Goal: Transaction & Acquisition: Subscribe to service/newsletter

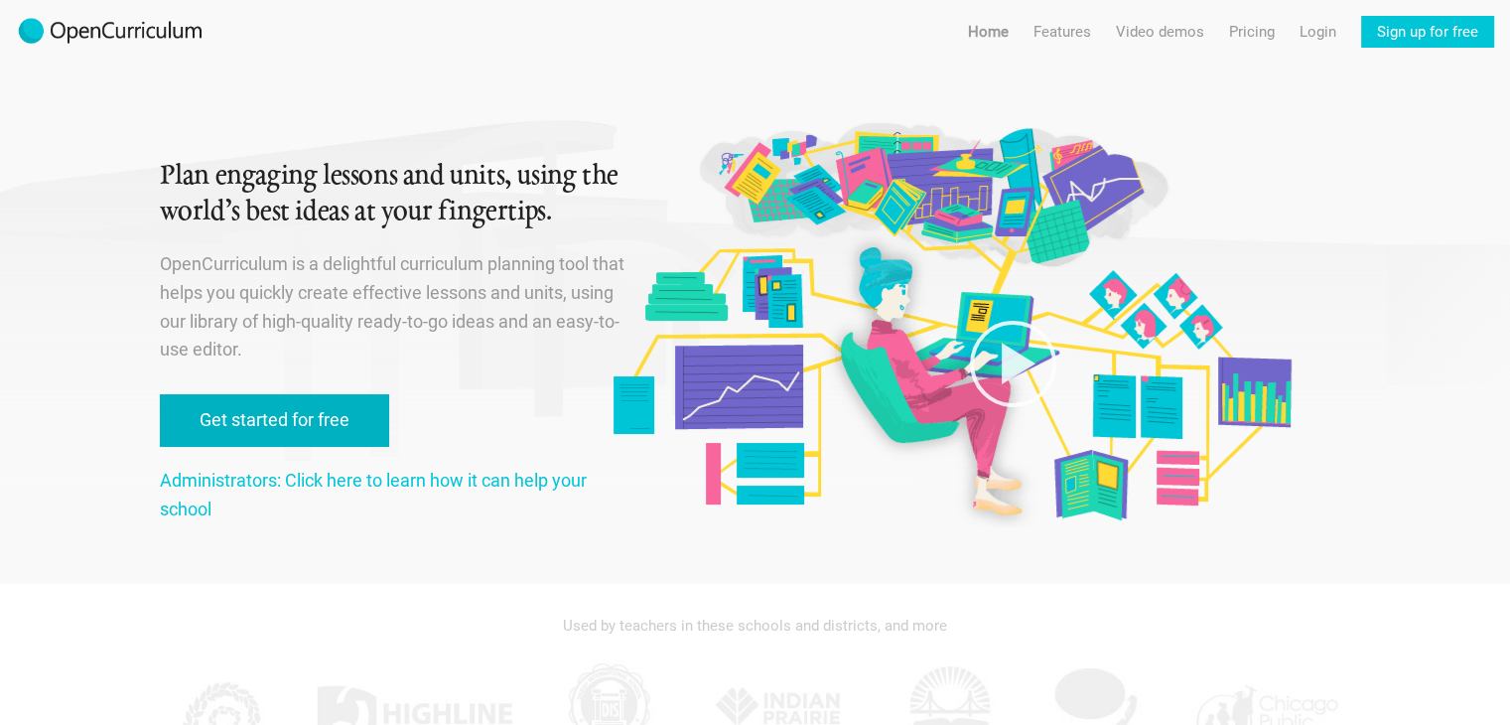
click at [291, 418] on link "Get started for free" at bounding box center [274, 420] width 229 height 53
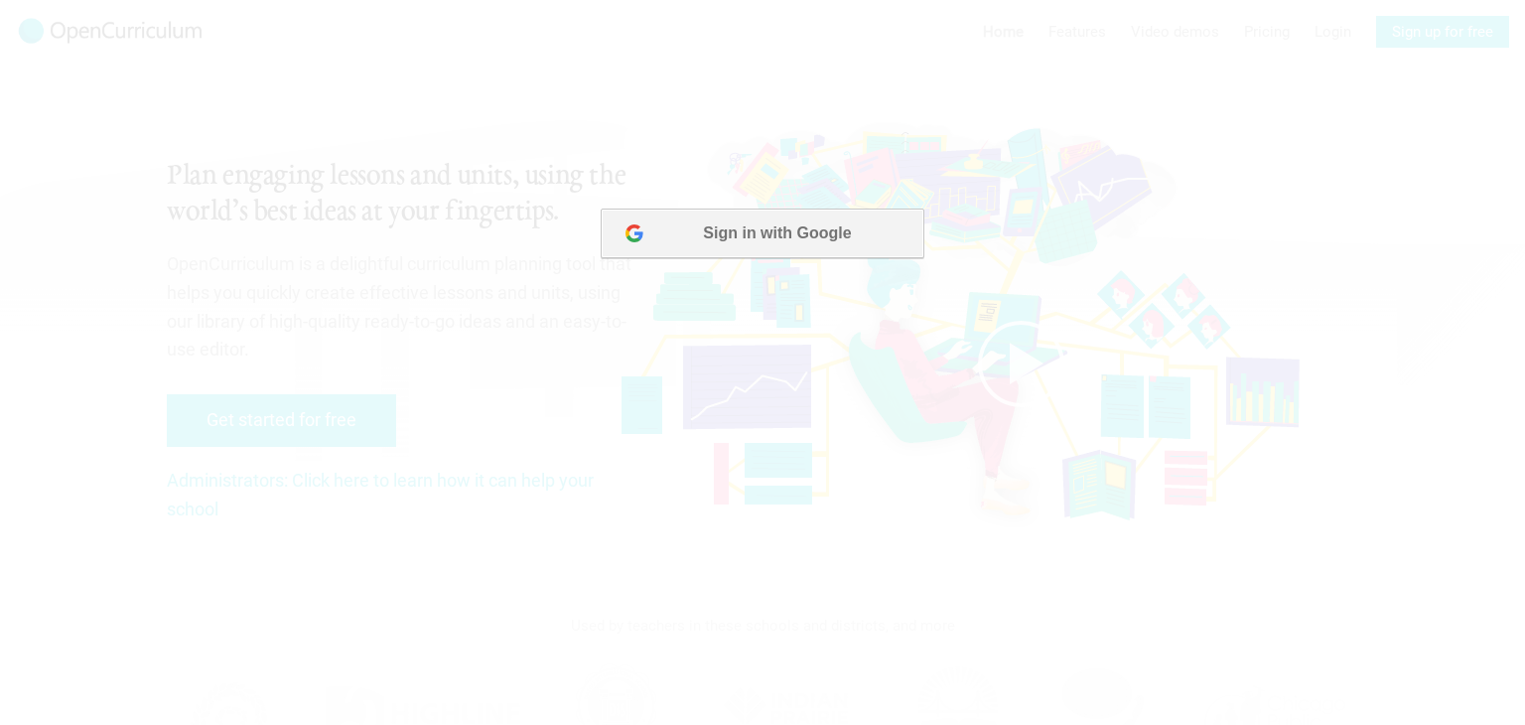
click at [757, 230] on button "Sign in with Google" at bounding box center [762, 233] width 323 height 50
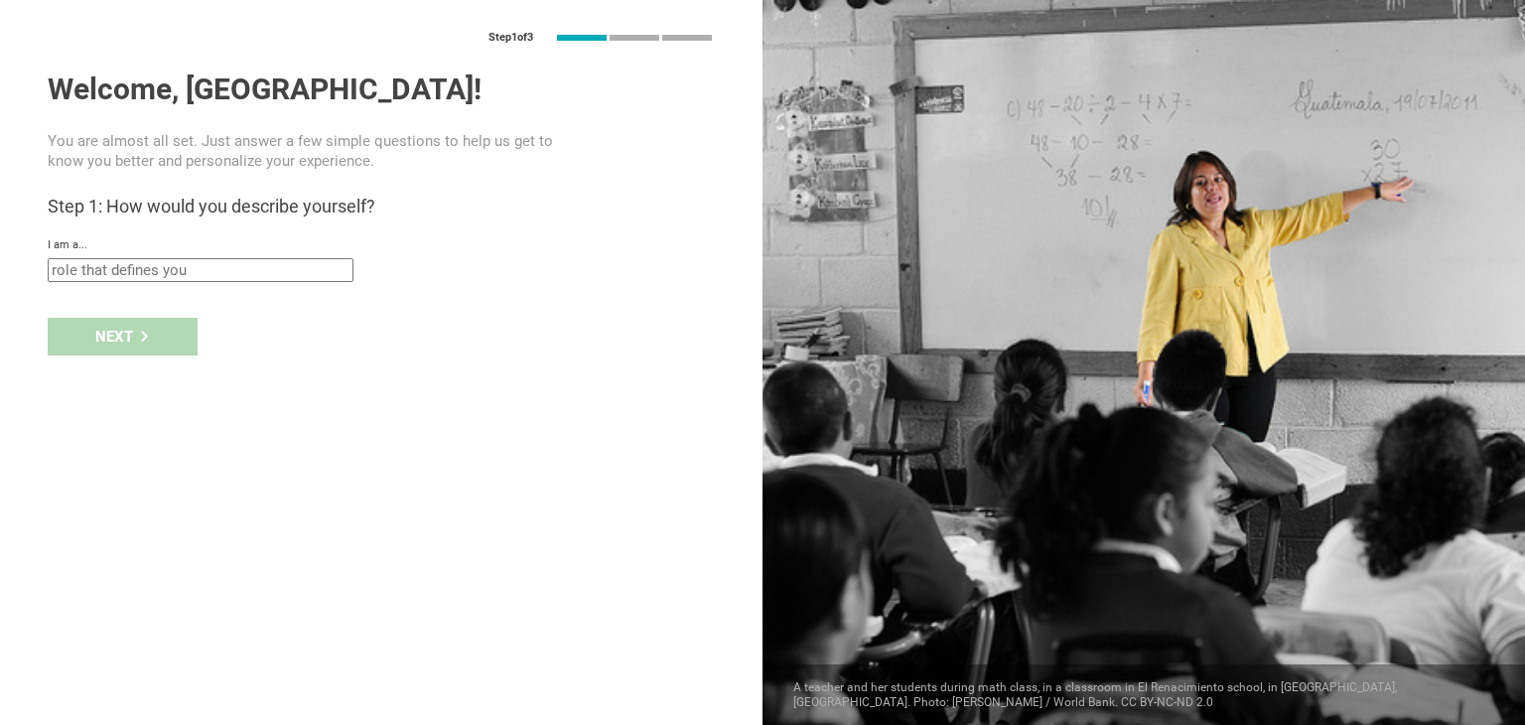
click at [191, 270] on input "text" at bounding box center [201, 270] width 306 height 24
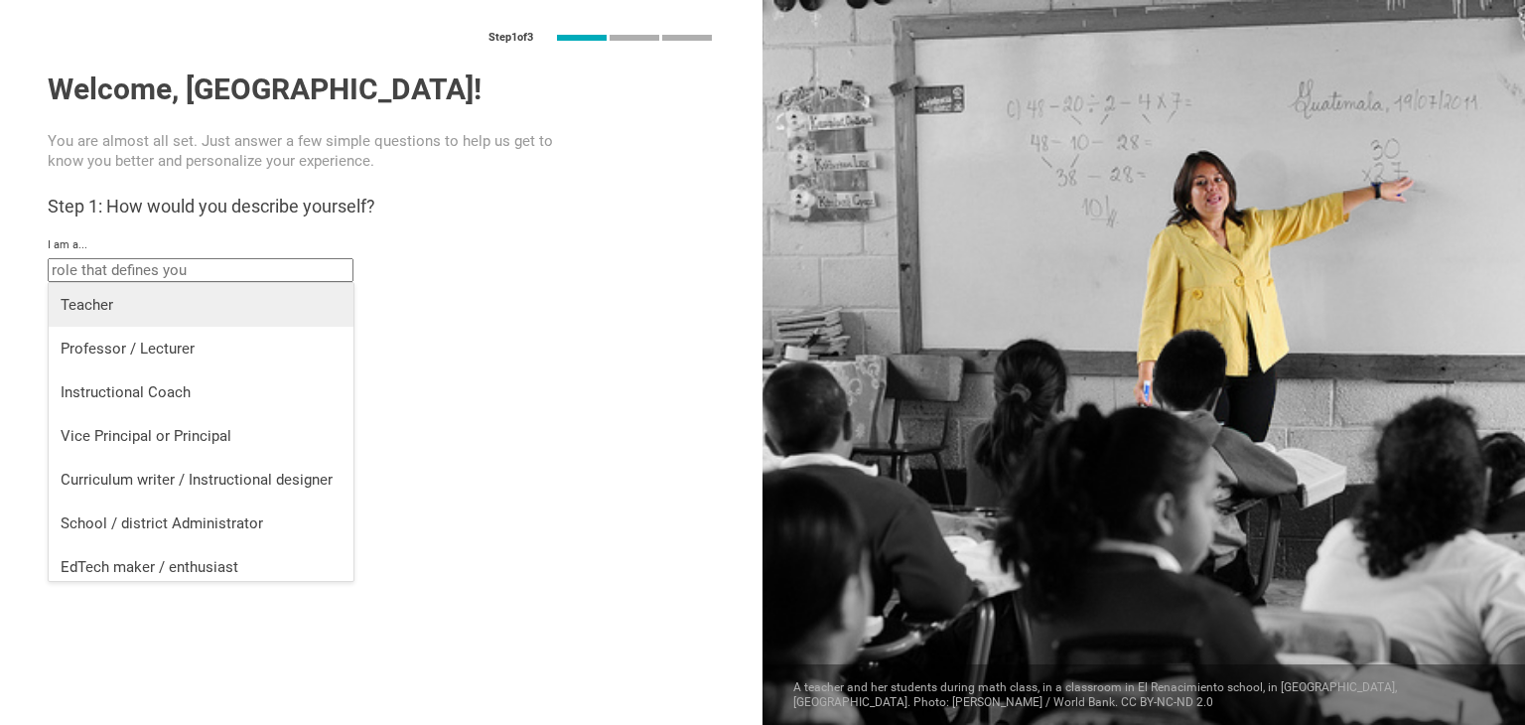
click at [146, 321] on li "Teacher" at bounding box center [201, 305] width 305 height 44
type input "Teacher"
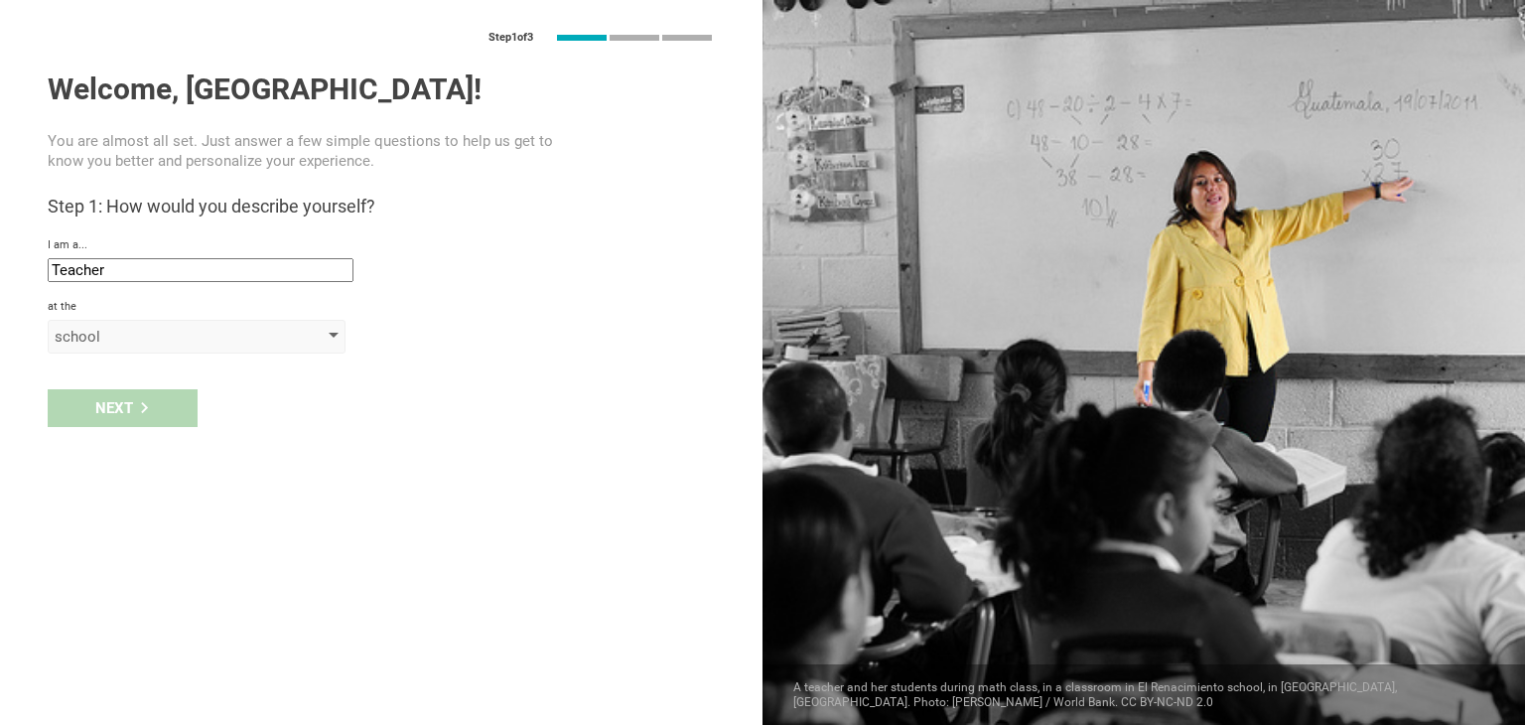
click at [91, 328] on div "school" at bounding box center [168, 337] width 227 height 20
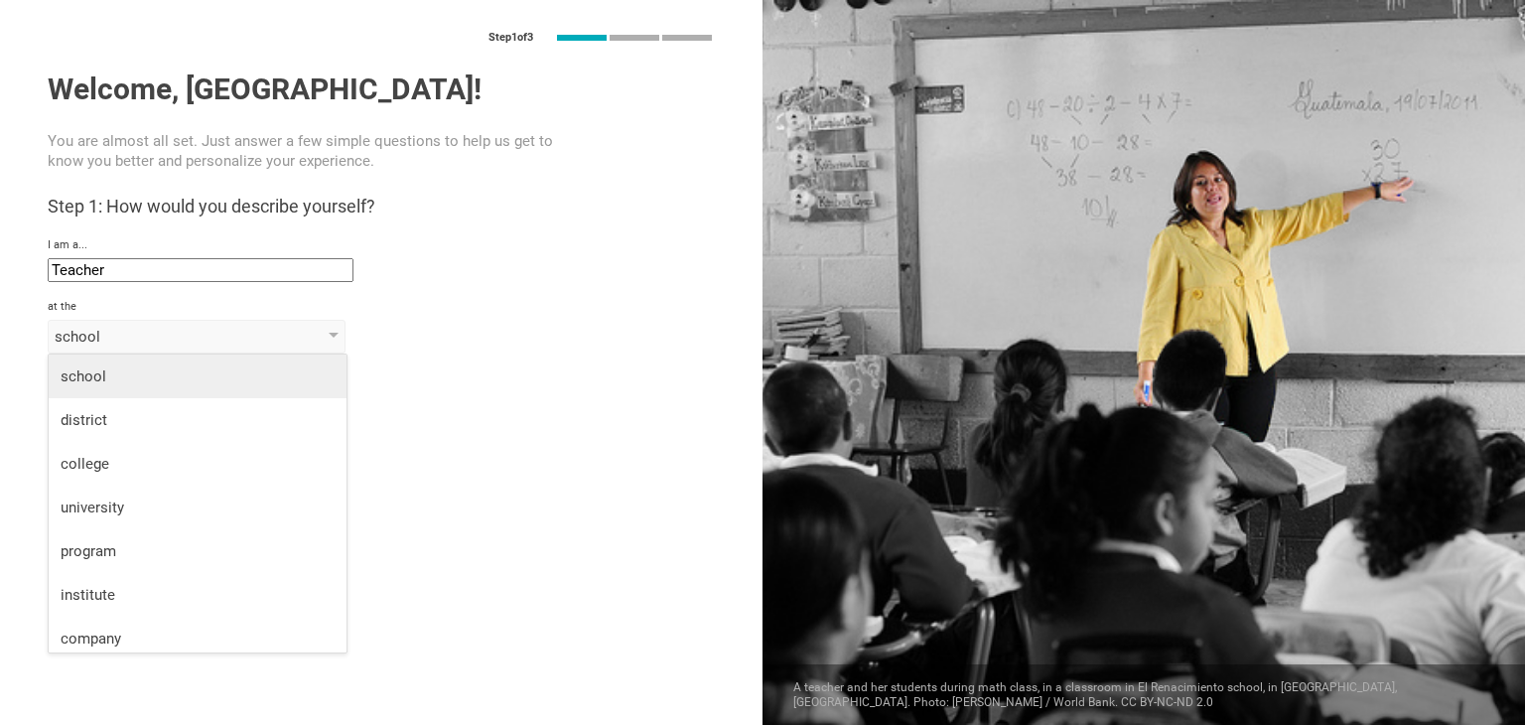
click at [114, 374] on div "school" at bounding box center [198, 376] width 274 height 20
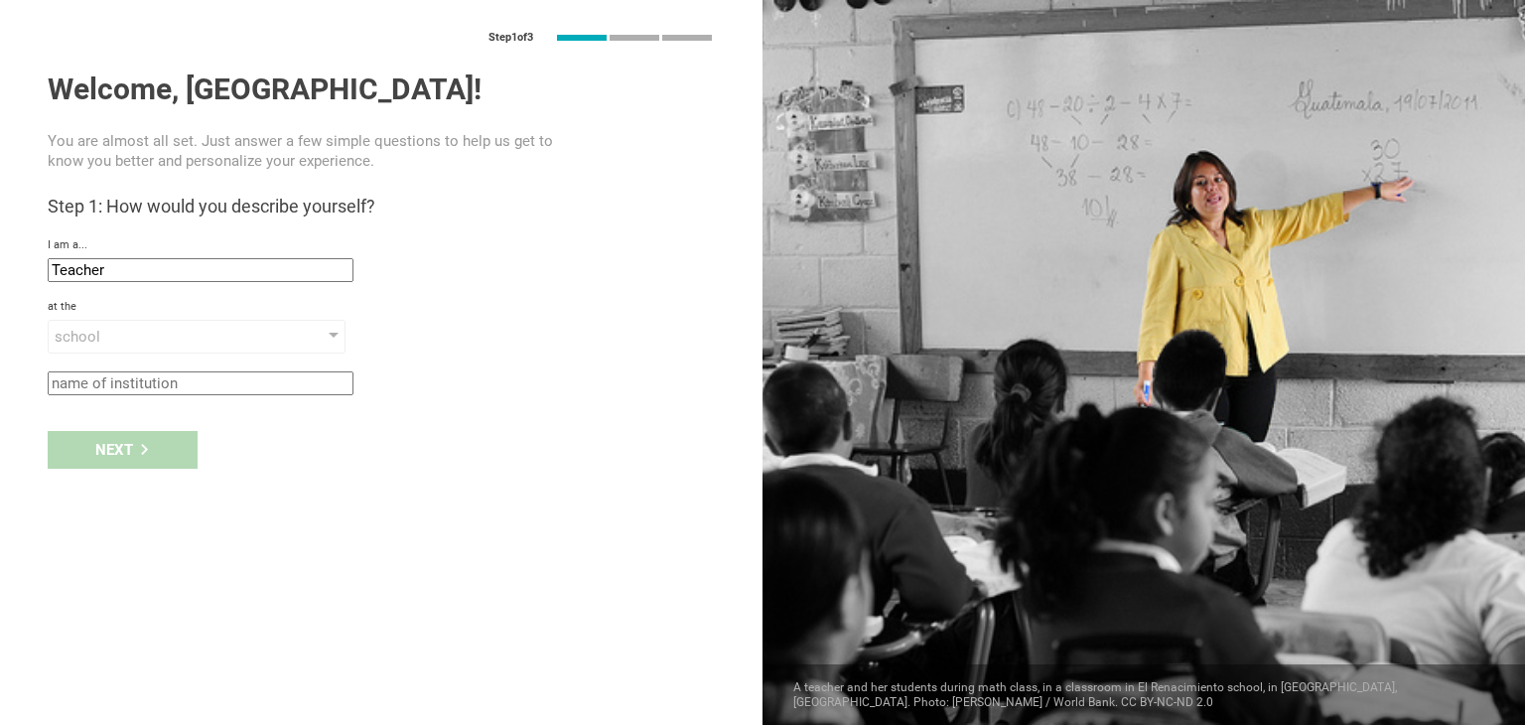
click at [115, 384] on input "text" at bounding box center [201, 383] width 306 height 24
click at [175, 343] on div "school" at bounding box center [168, 337] width 227 height 20
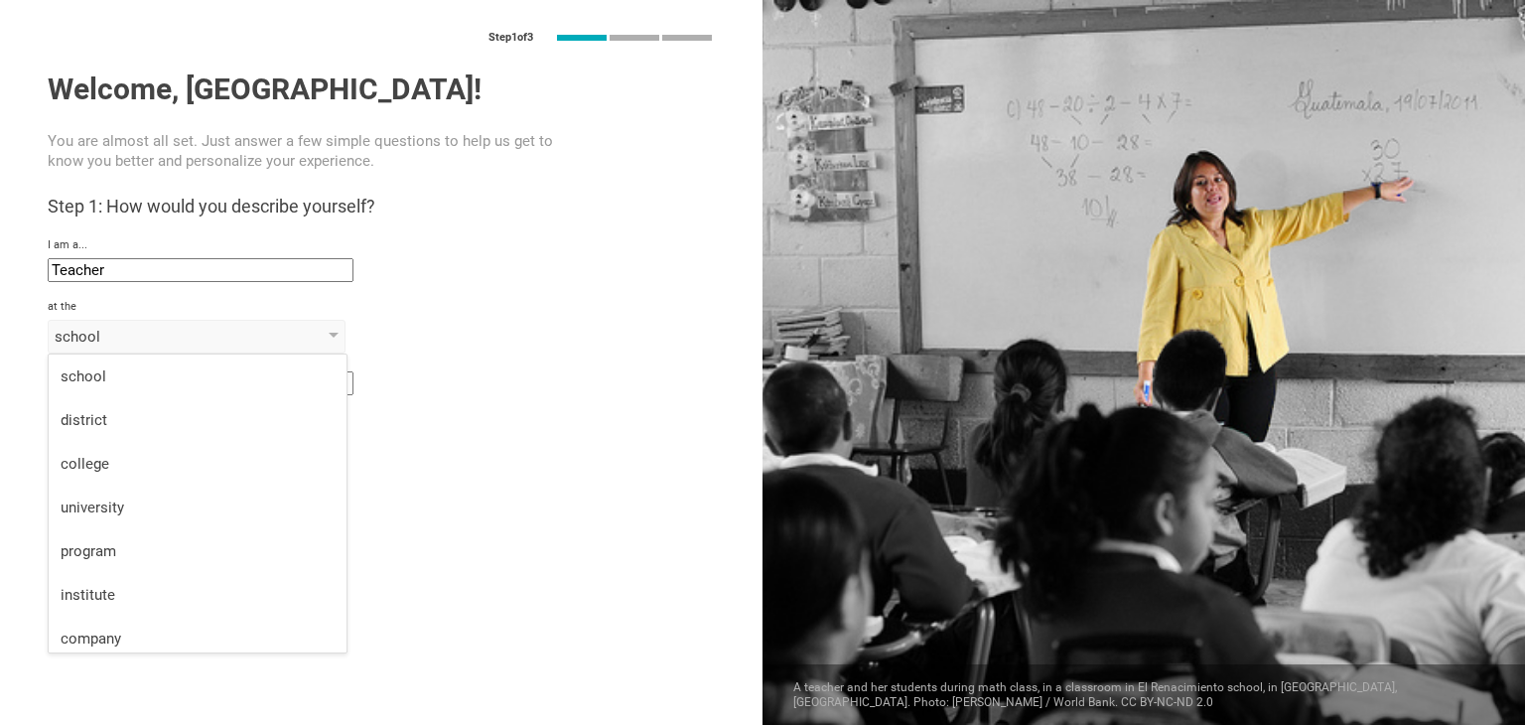
click at [100, 548] on div "program" at bounding box center [198, 551] width 274 height 20
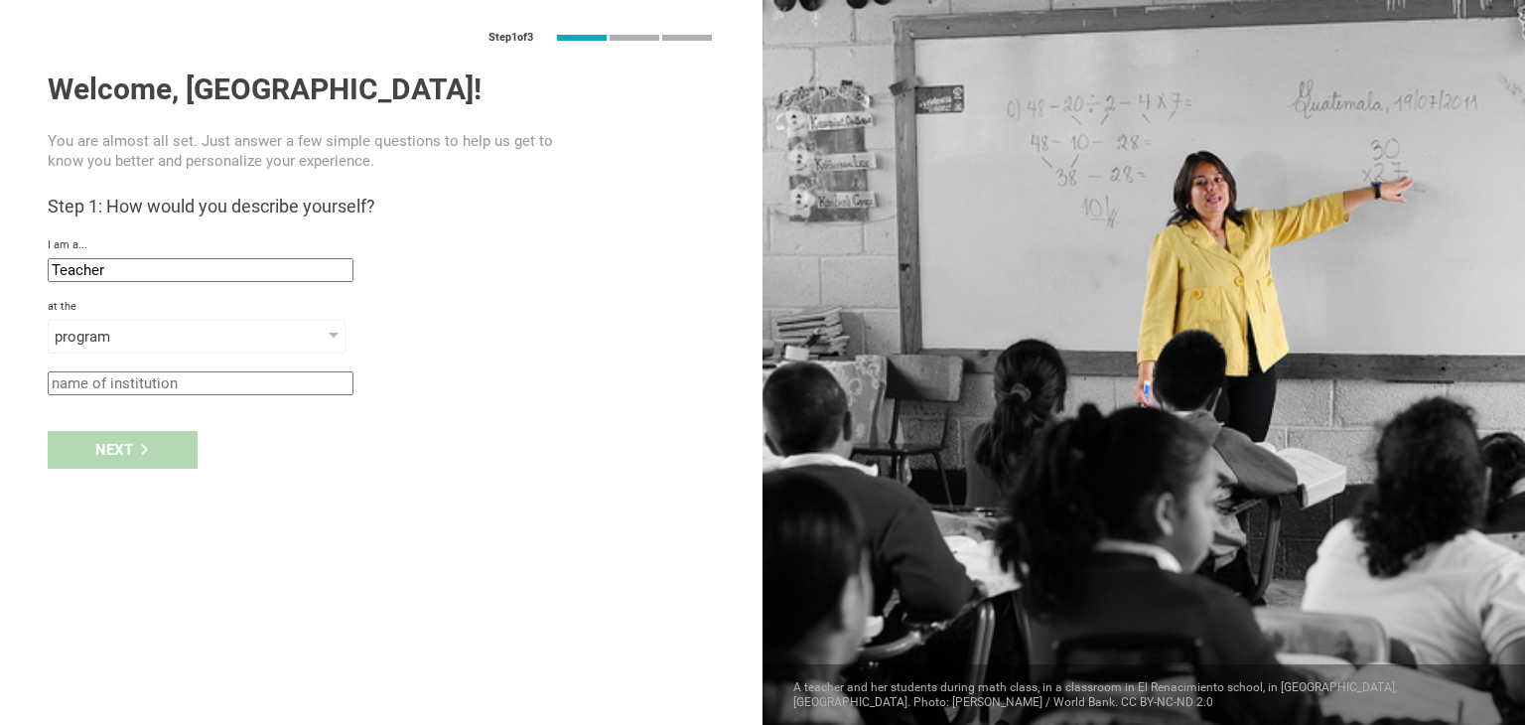
click at [170, 374] on input "text" at bounding box center [201, 383] width 306 height 24
click at [179, 371] on input "text" at bounding box center [201, 383] width 306 height 24
type input "yrhydhj"
click at [127, 459] on div "Next" at bounding box center [123, 450] width 150 height 38
type input "Beirut, Lebanon"
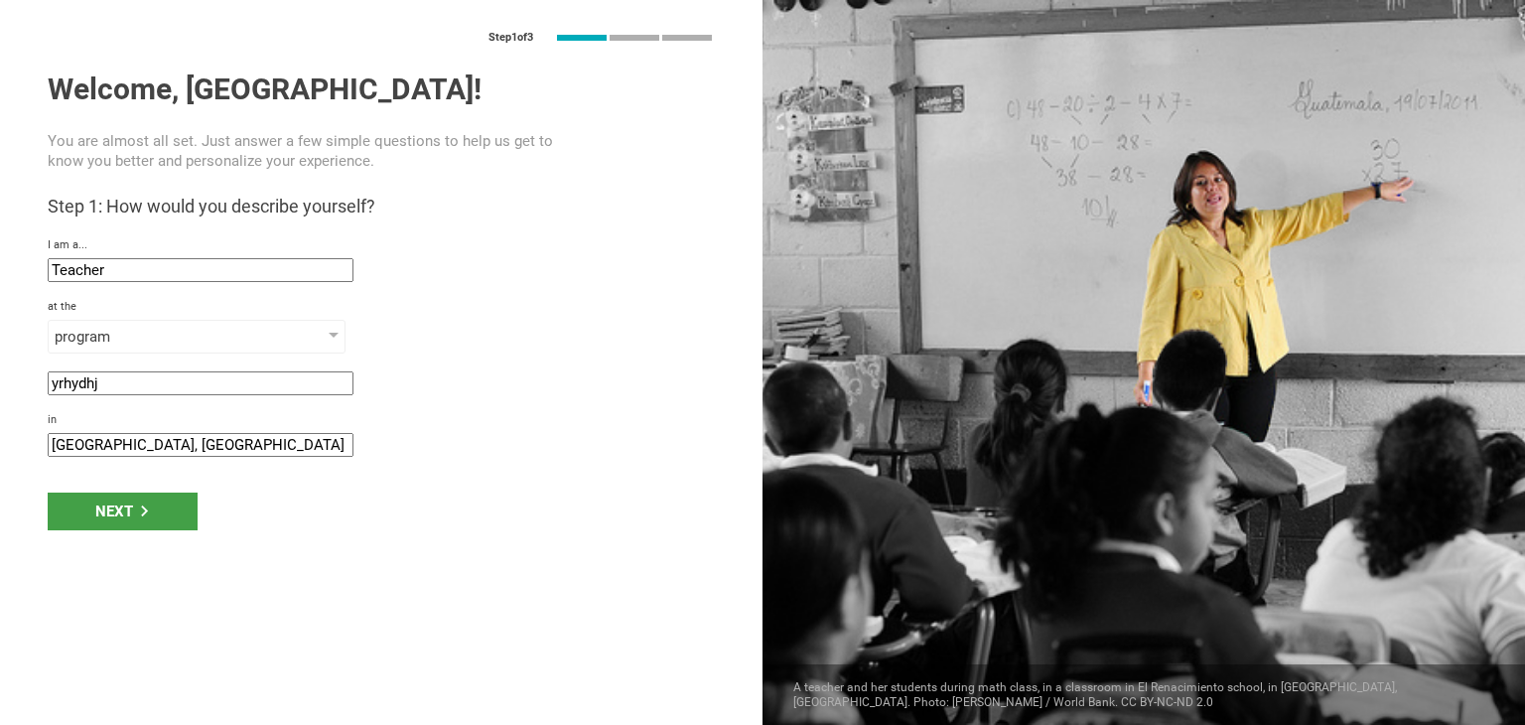
click at [244, 434] on input "Beirut, Lebanon" at bounding box center [201, 445] width 306 height 24
click at [137, 502] on div "Next" at bounding box center [123, 511] width 150 height 38
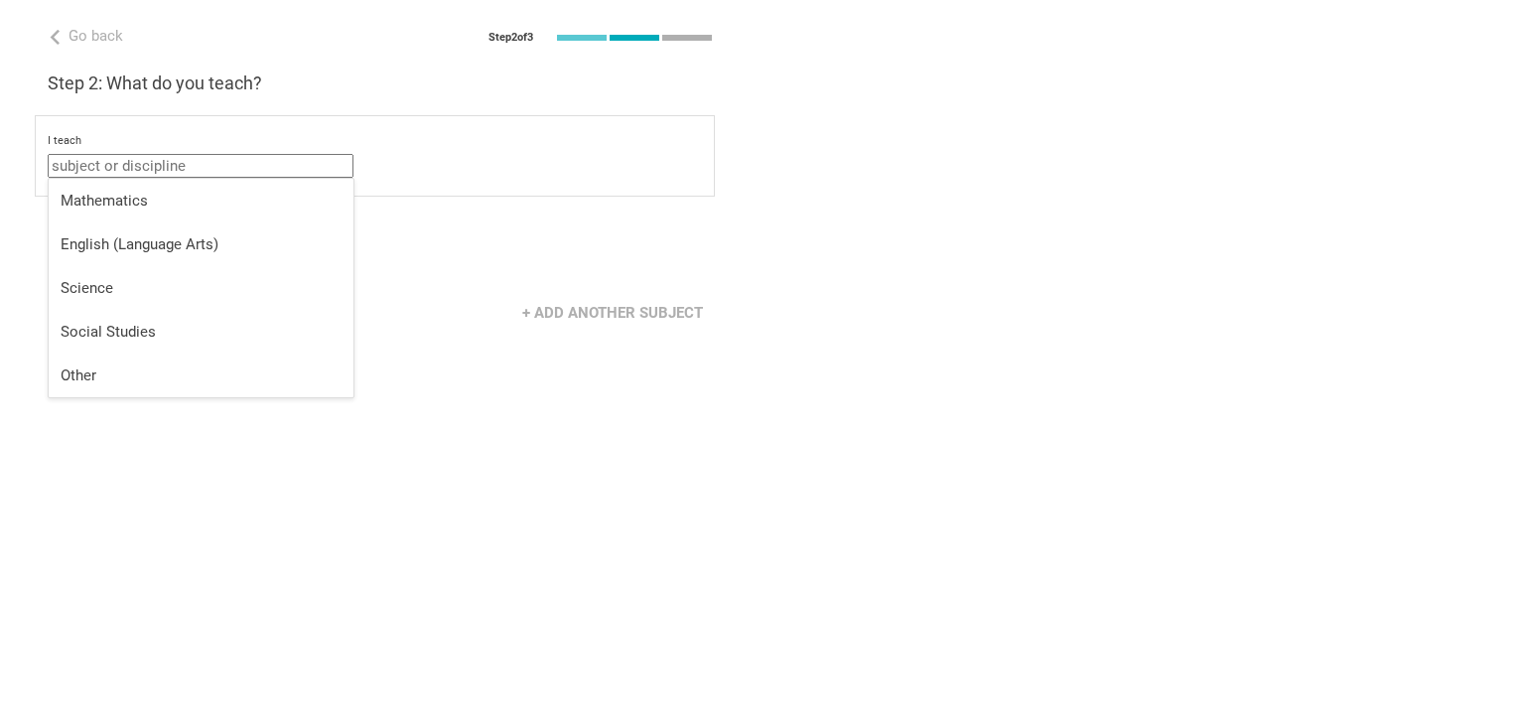
click at [119, 162] on input "text" at bounding box center [201, 166] width 306 height 24
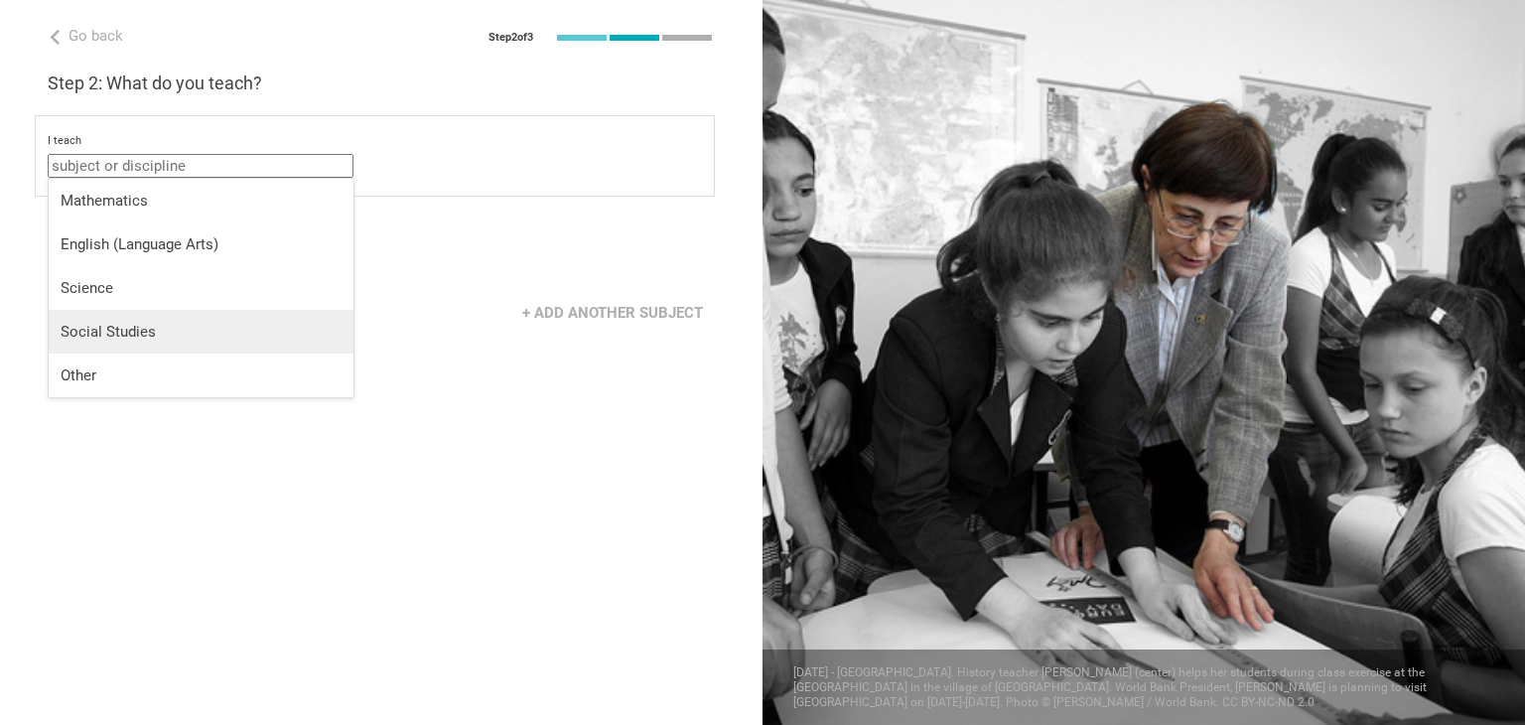
click at [104, 347] on li "Social Studies" at bounding box center [201, 332] width 305 height 44
type input "Social Studies"
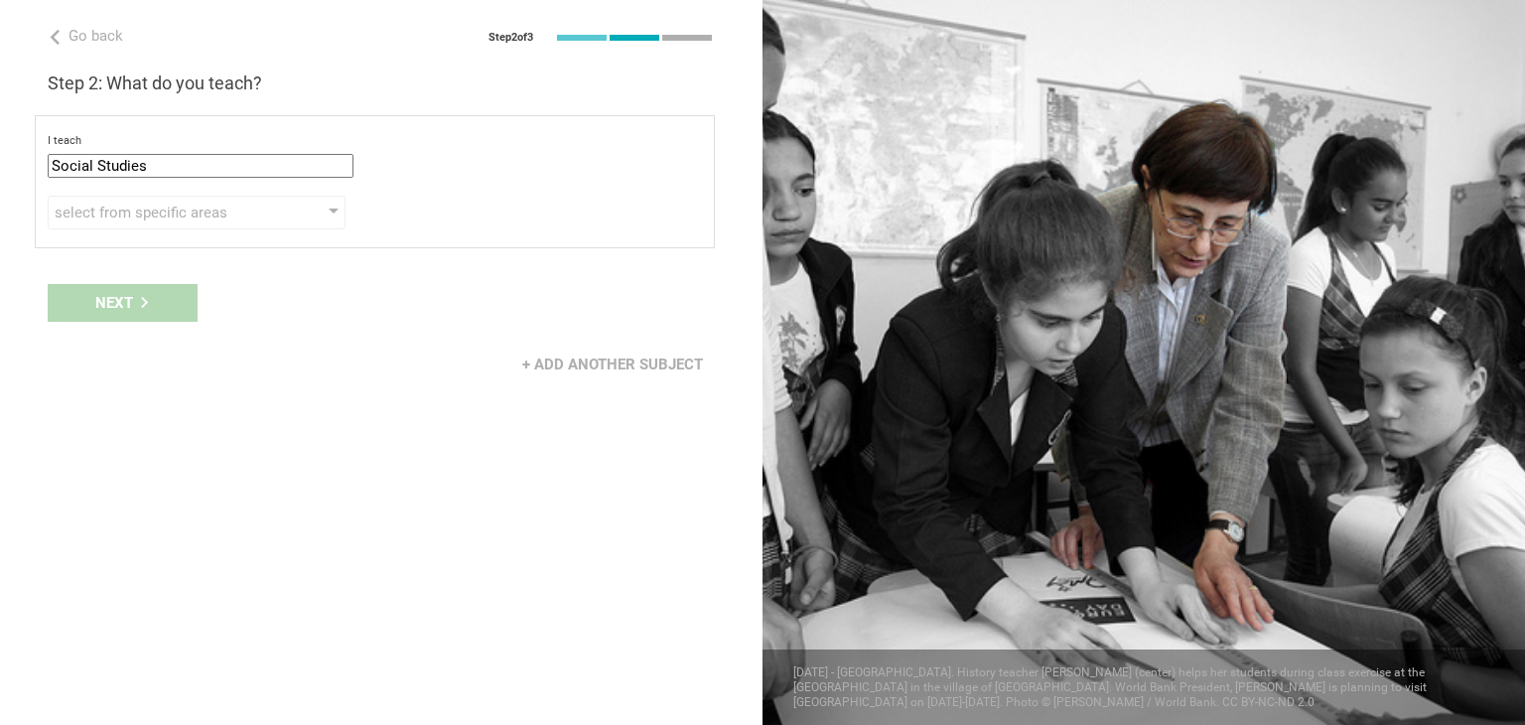
click at [164, 300] on div "Next" at bounding box center [381, 303] width 763 height 62
click at [95, 303] on div "Next" at bounding box center [381, 303] width 763 height 62
click at [163, 208] on div "select from specific areas" at bounding box center [168, 213] width 227 height 20
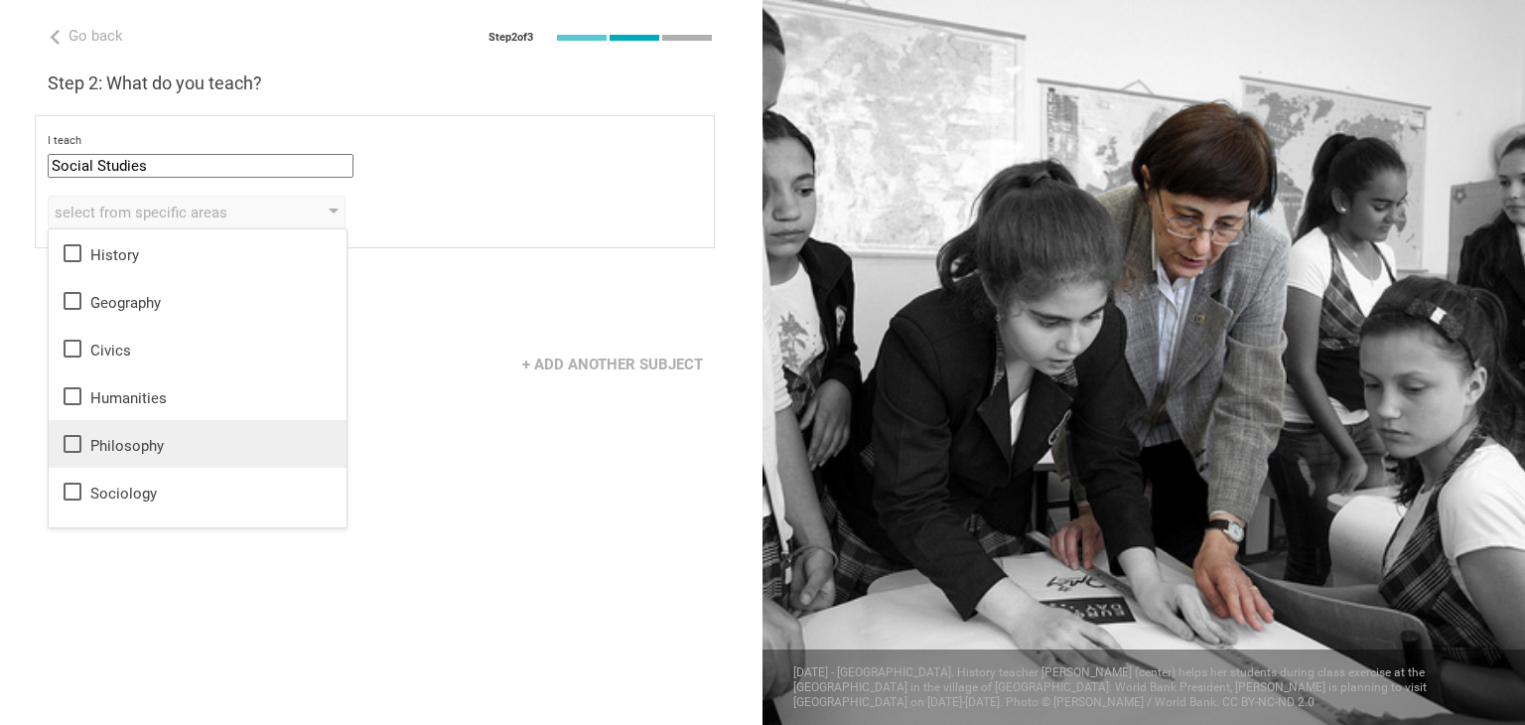
click at [119, 437] on div "Philosophy" at bounding box center [198, 444] width 274 height 24
click at [122, 561] on div "Go back Step 2 of 3 Welcome, samar! You are almost all set. Just answer a few s…" at bounding box center [381, 362] width 763 height 725
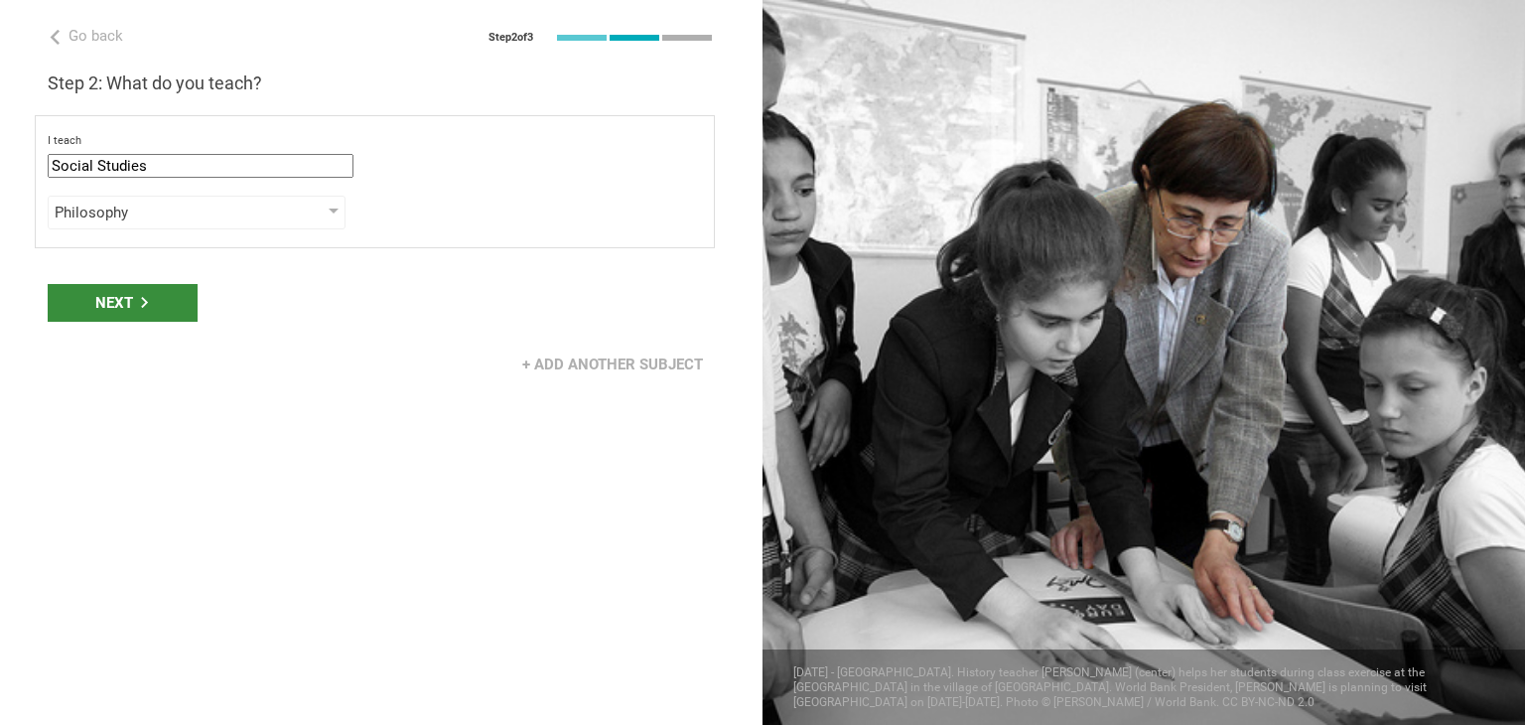
click at [134, 307] on div "Next" at bounding box center [123, 303] width 150 height 38
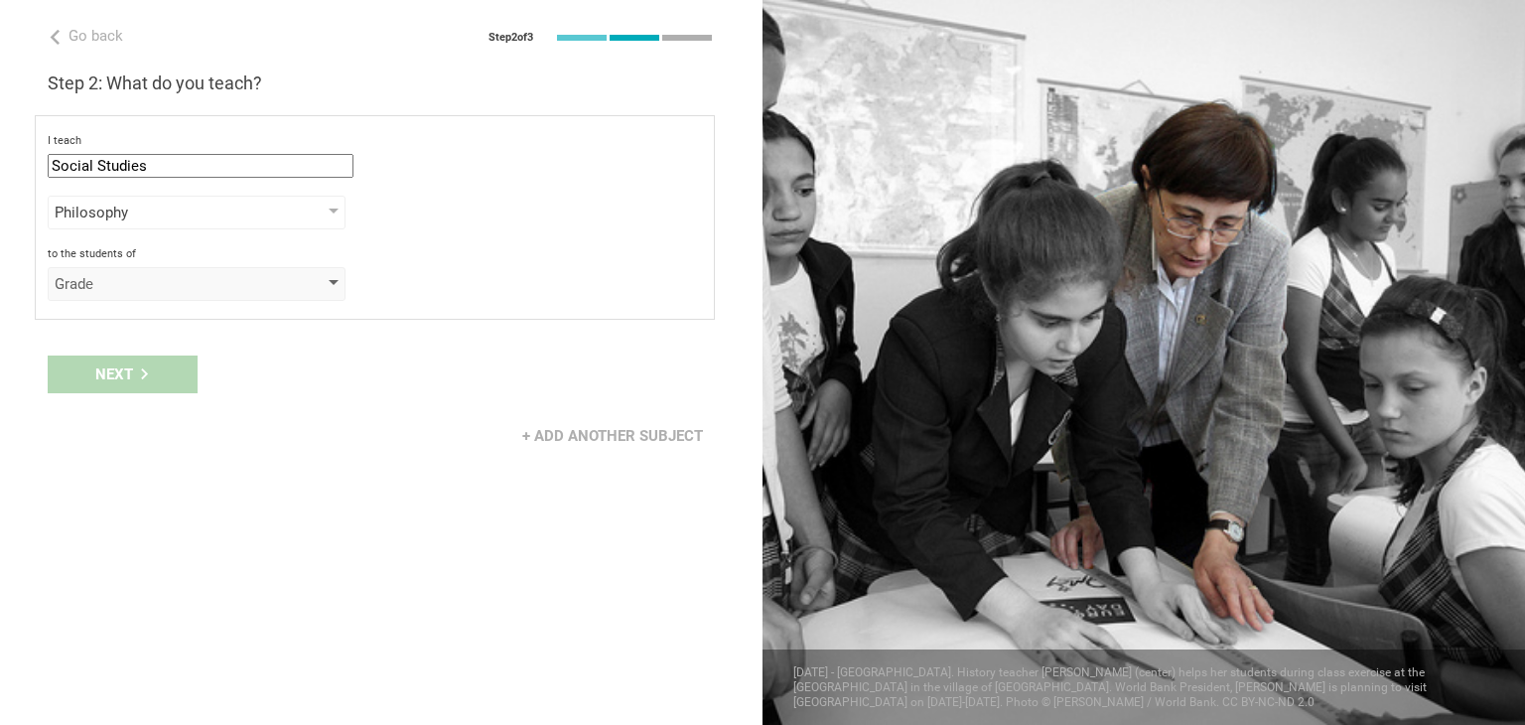
click at [156, 286] on div "Grade" at bounding box center [168, 284] width 227 height 20
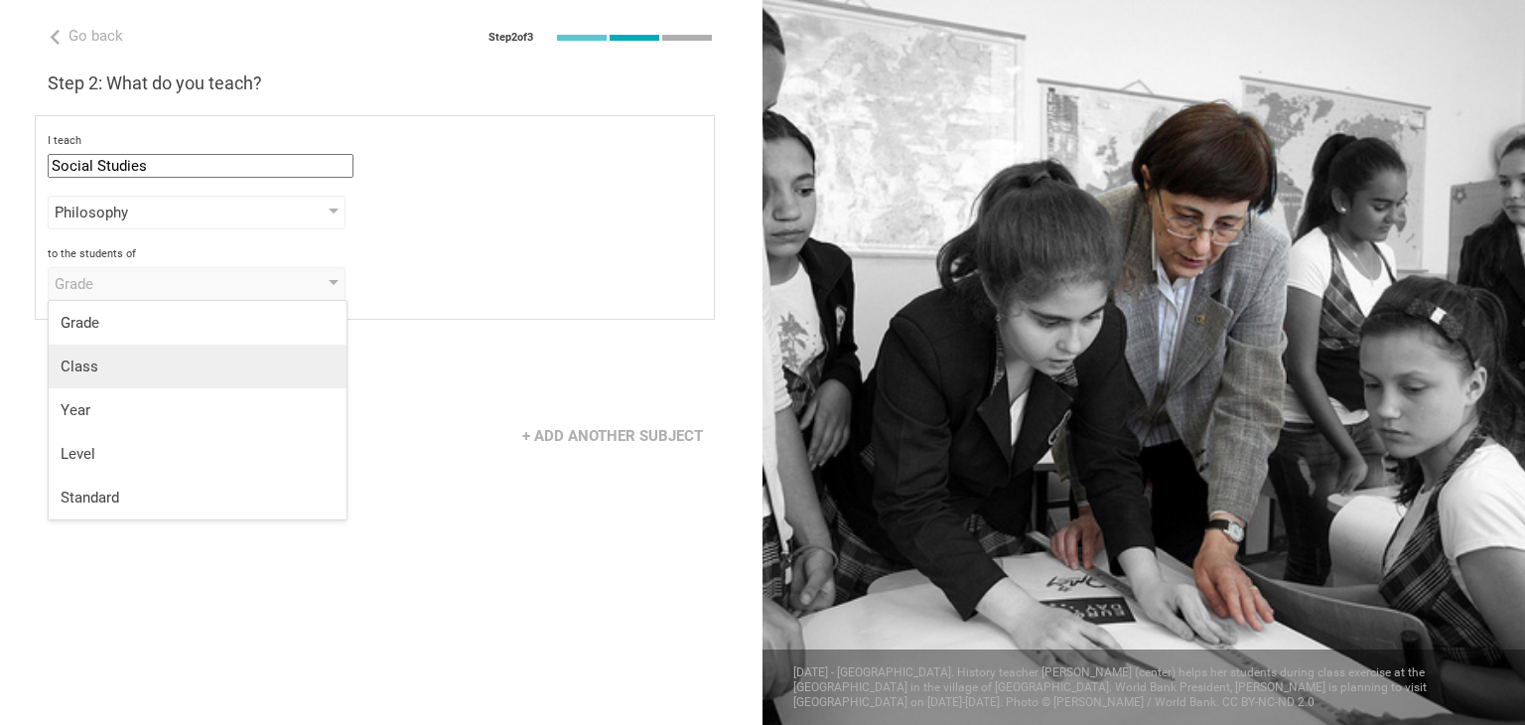
click at [128, 356] on div "Class" at bounding box center [198, 366] width 274 height 20
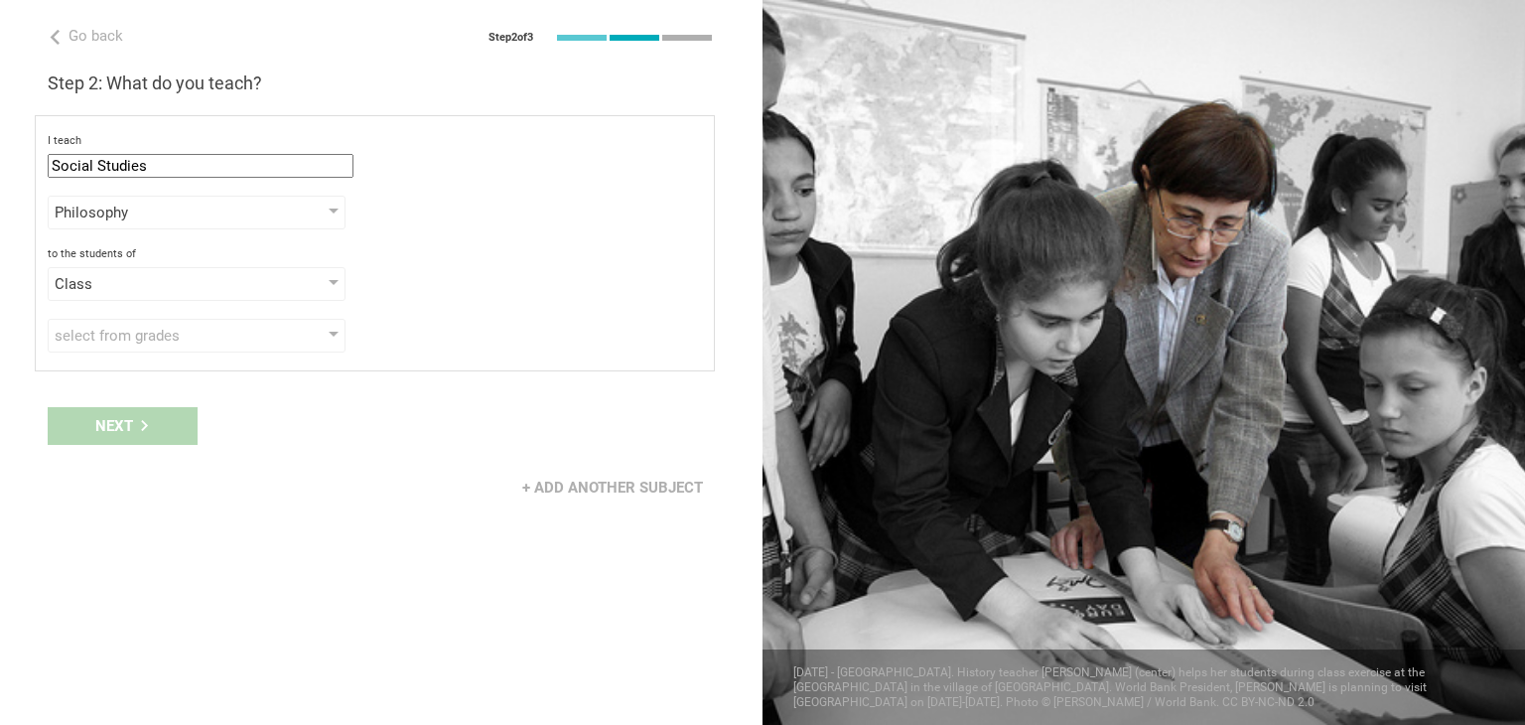
click at [99, 434] on div "Next" at bounding box center [381, 426] width 763 height 62
click at [210, 336] on div "select from grades" at bounding box center [168, 336] width 227 height 20
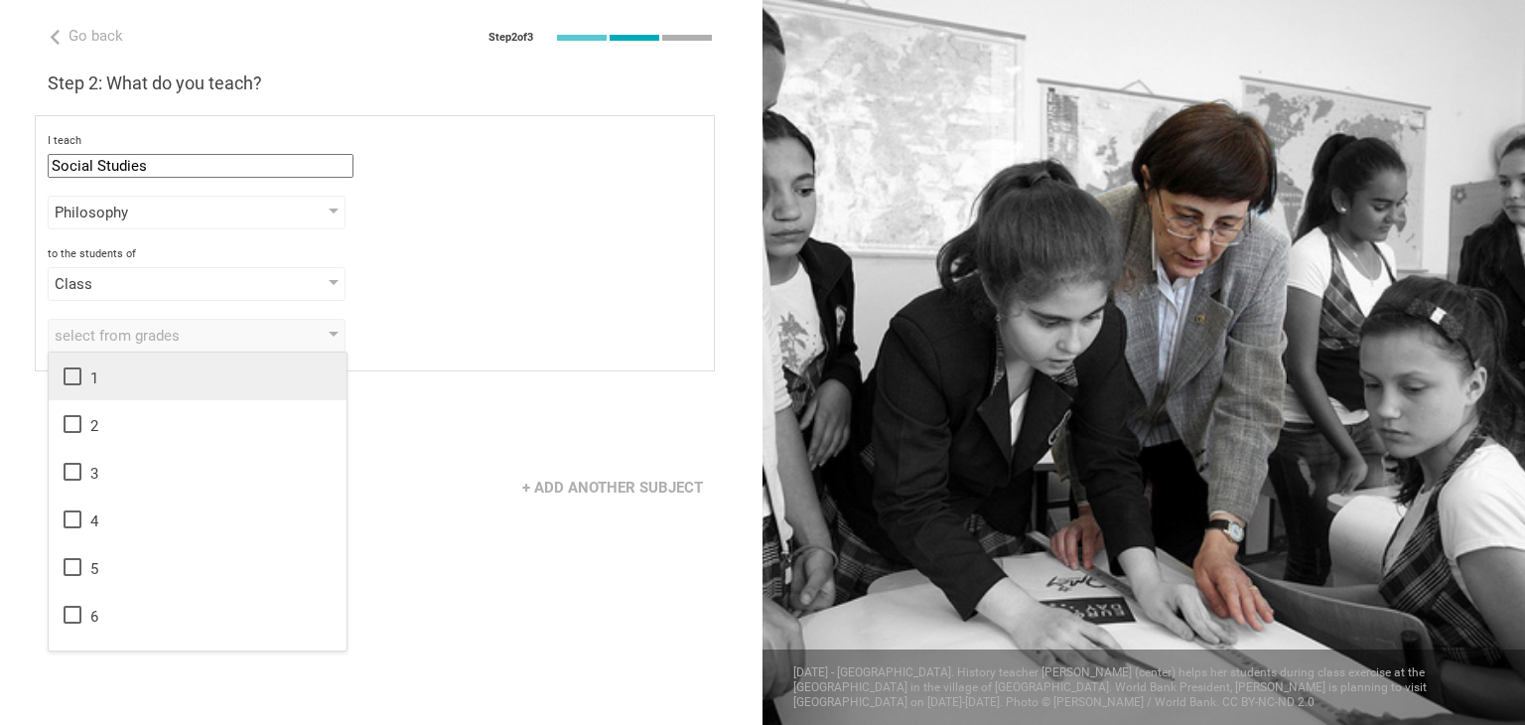
click at [132, 382] on div "1" at bounding box center [198, 376] width 274 height 24
click at [552, 414] on div "Next" at bounding box center [381, 426] width 763 height 62
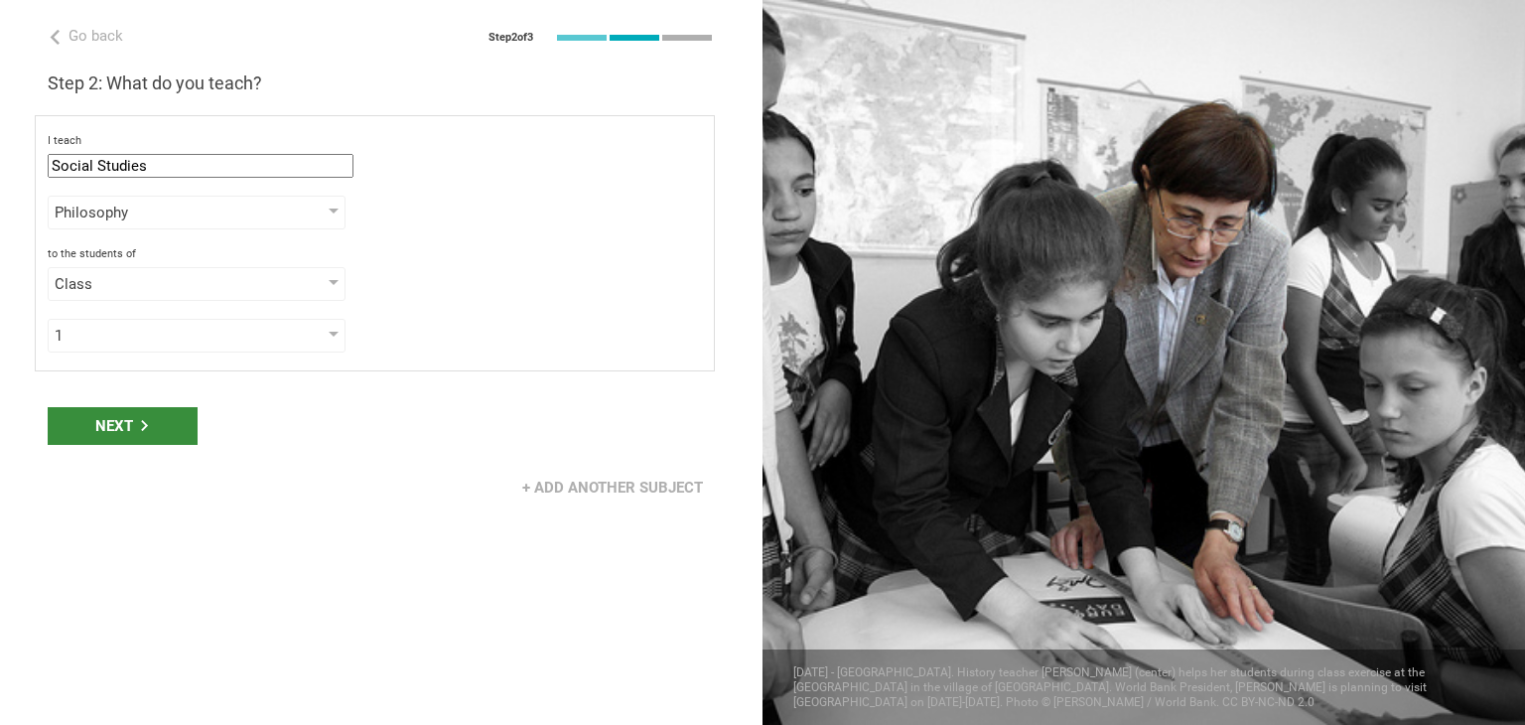
click at [126, 418] on div "Next" at bounding box center [123, 426] width 150 height 38
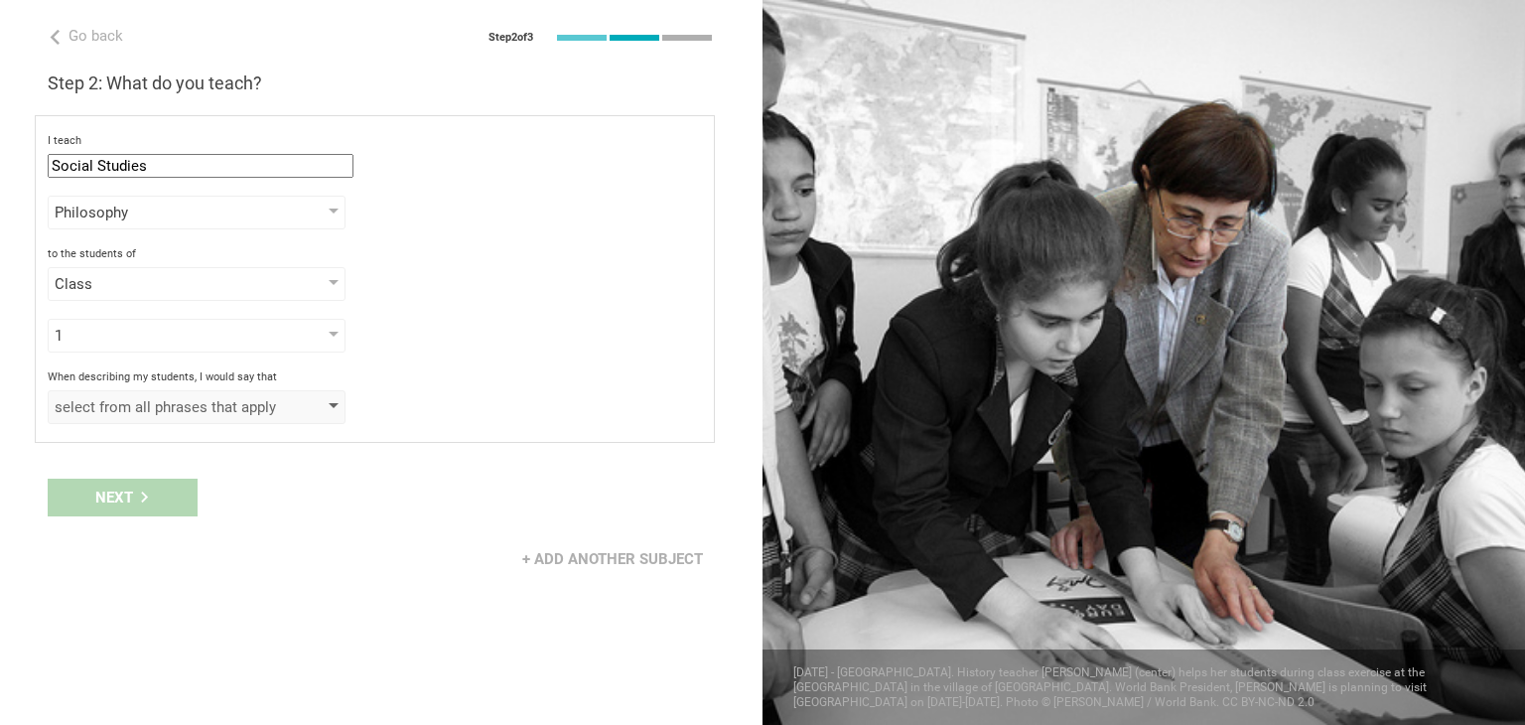
click at [201, 408] on div "select from all phrases that apply" at bounding box center [168, 407] width 227 height 20
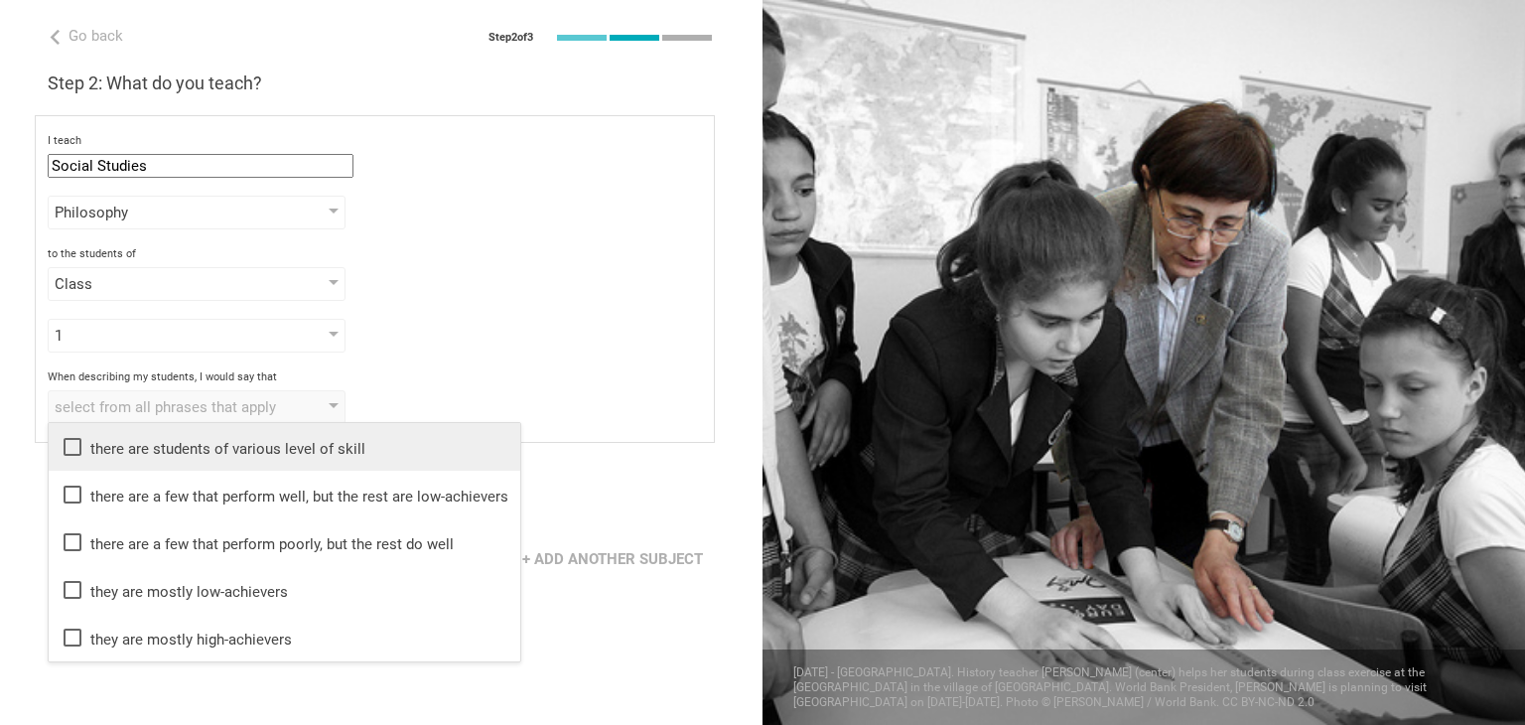
click at [210, 446] on div "there are students of various level of skill" at bounding box center [285, 447] width 448 height 24
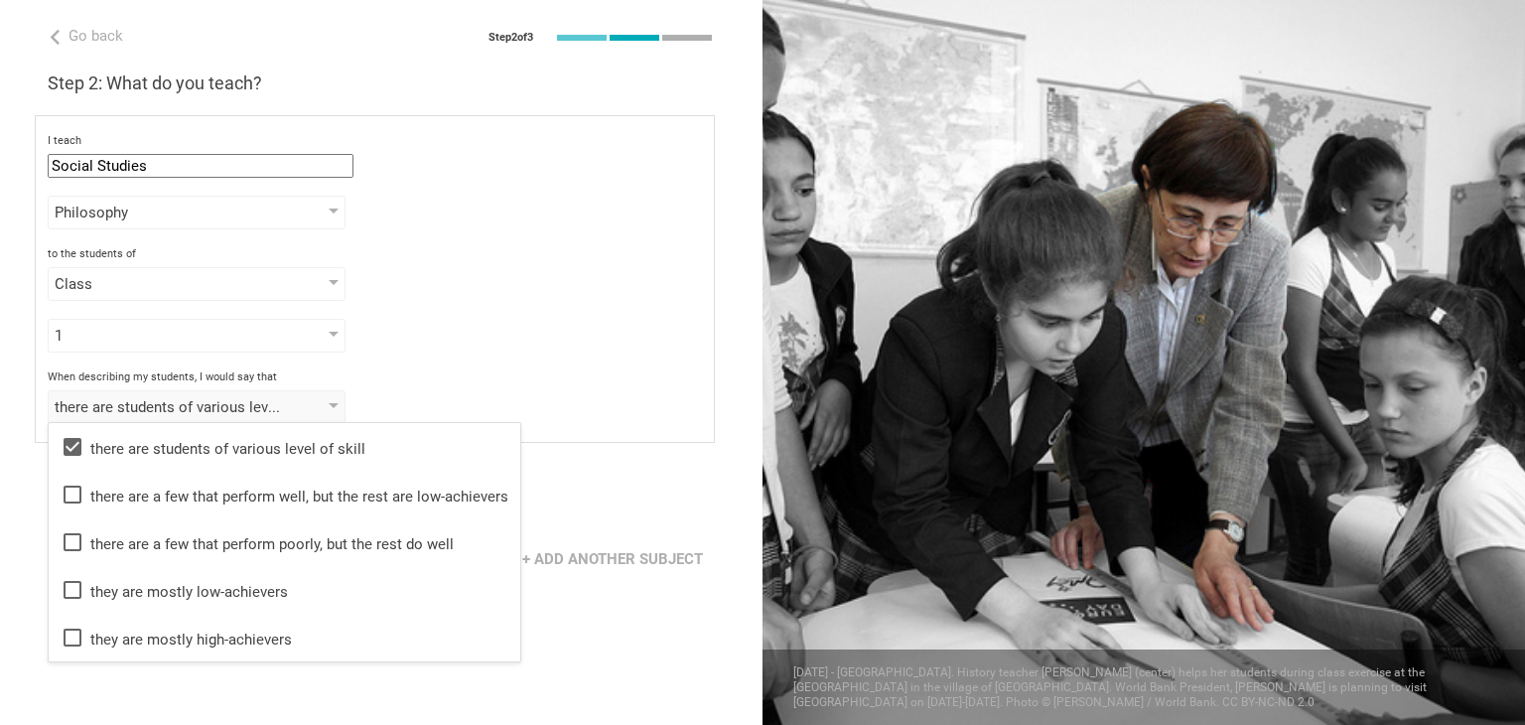
click at [470, 341] on div "1 1 2 3 4 5 6 7 8 9 10 11 12 13" at bounding box center [375, 336] width 654 height 34
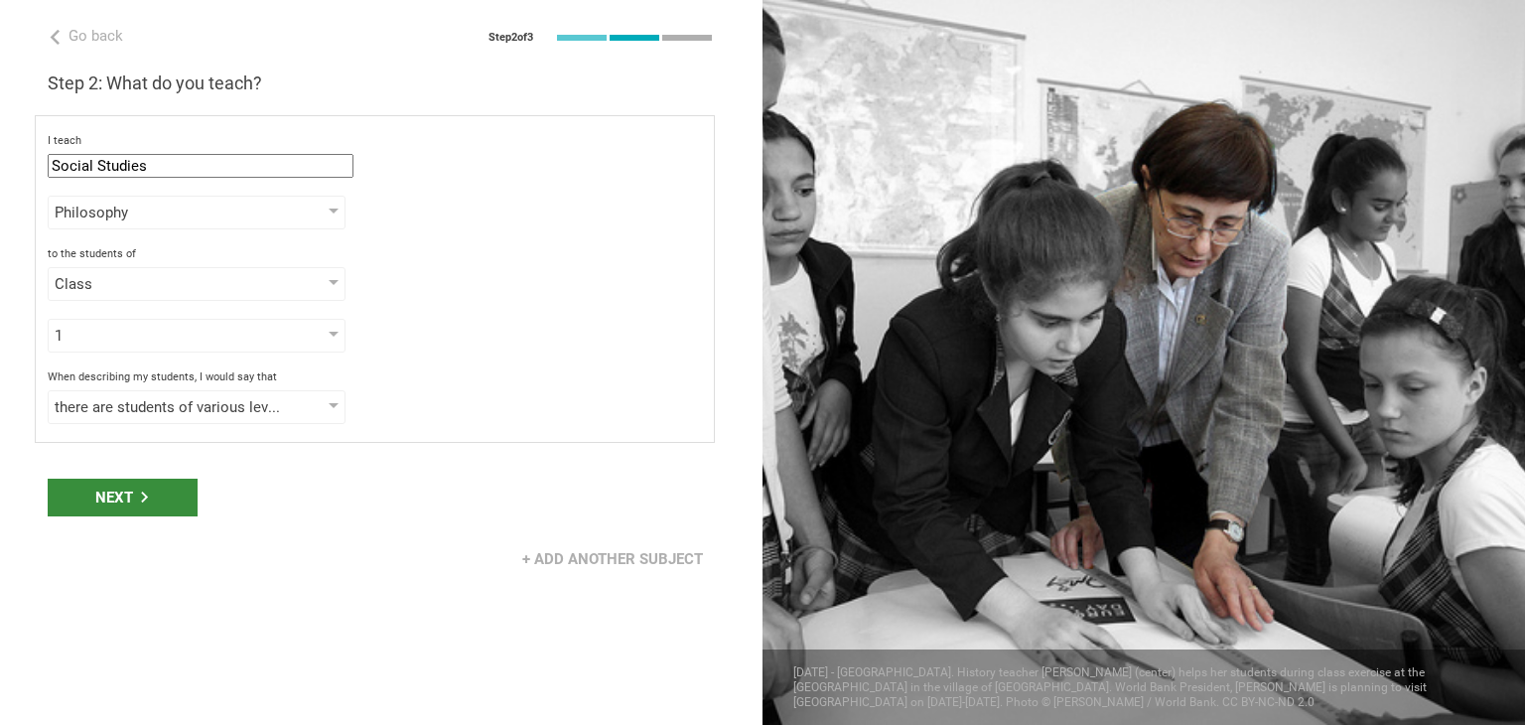
click at [92, 479] on div "Next" at bounding box center [123, 498] width 150 height 38
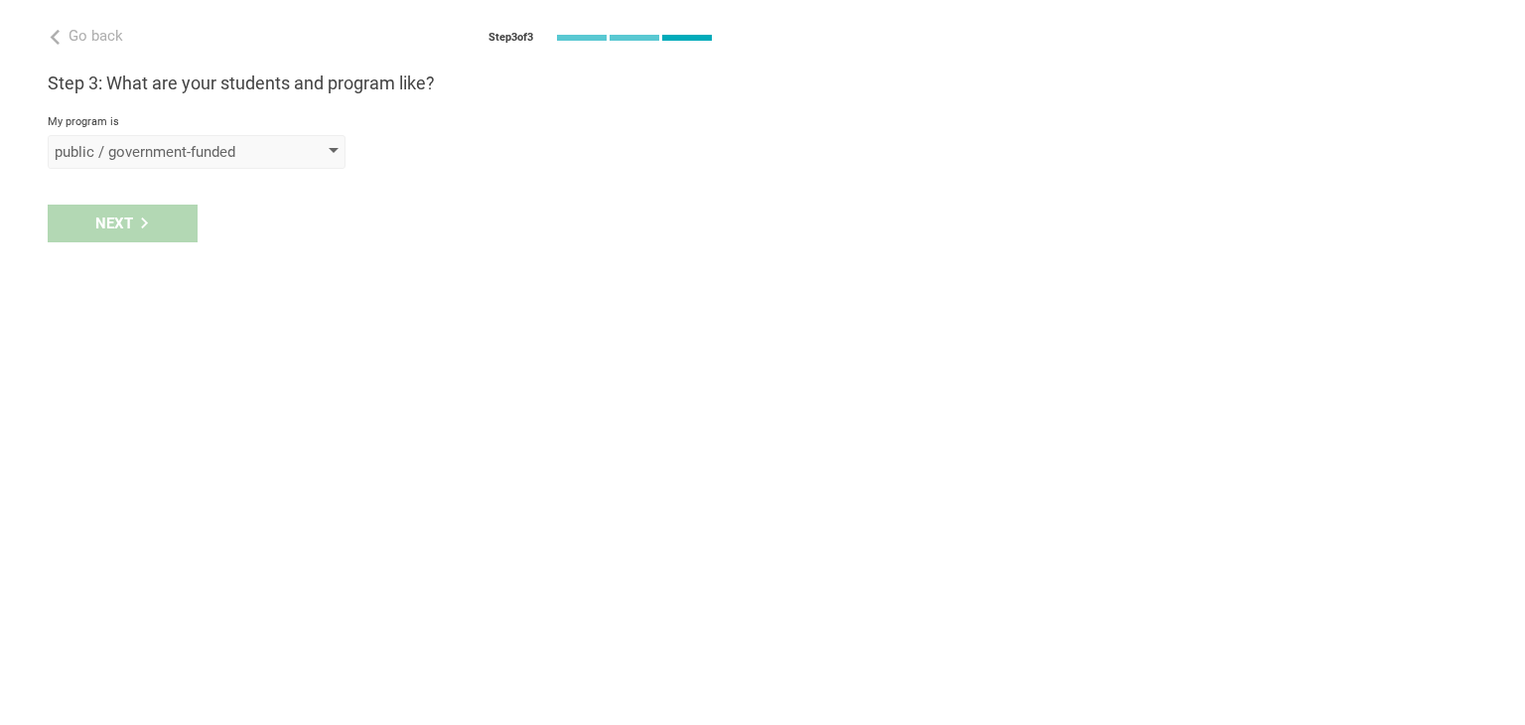
click at [207, 164] on div "public / government-funded" at bounding box center [197, 152] width 298 height 34
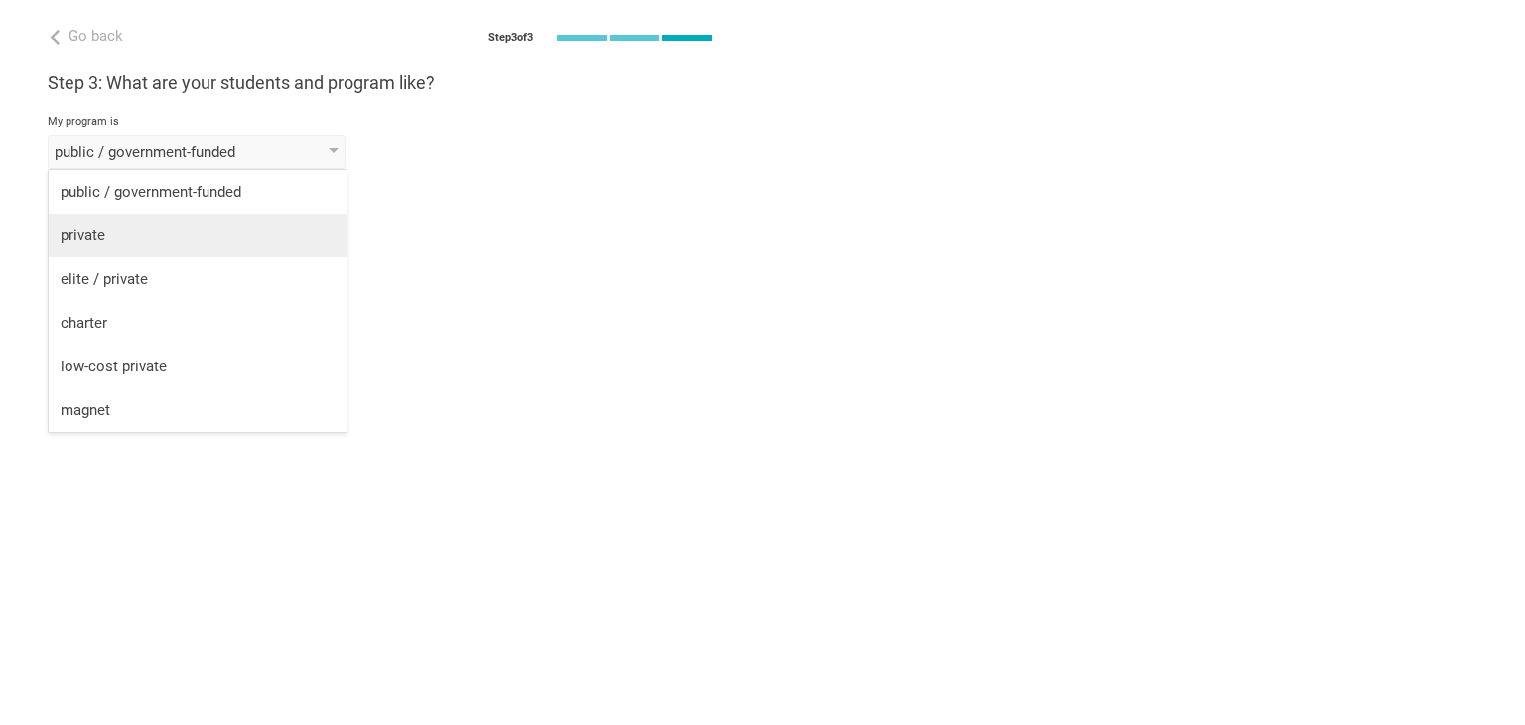
click at [151, 232] on div "private" at bounding box center [198, 235] width 274 height 20
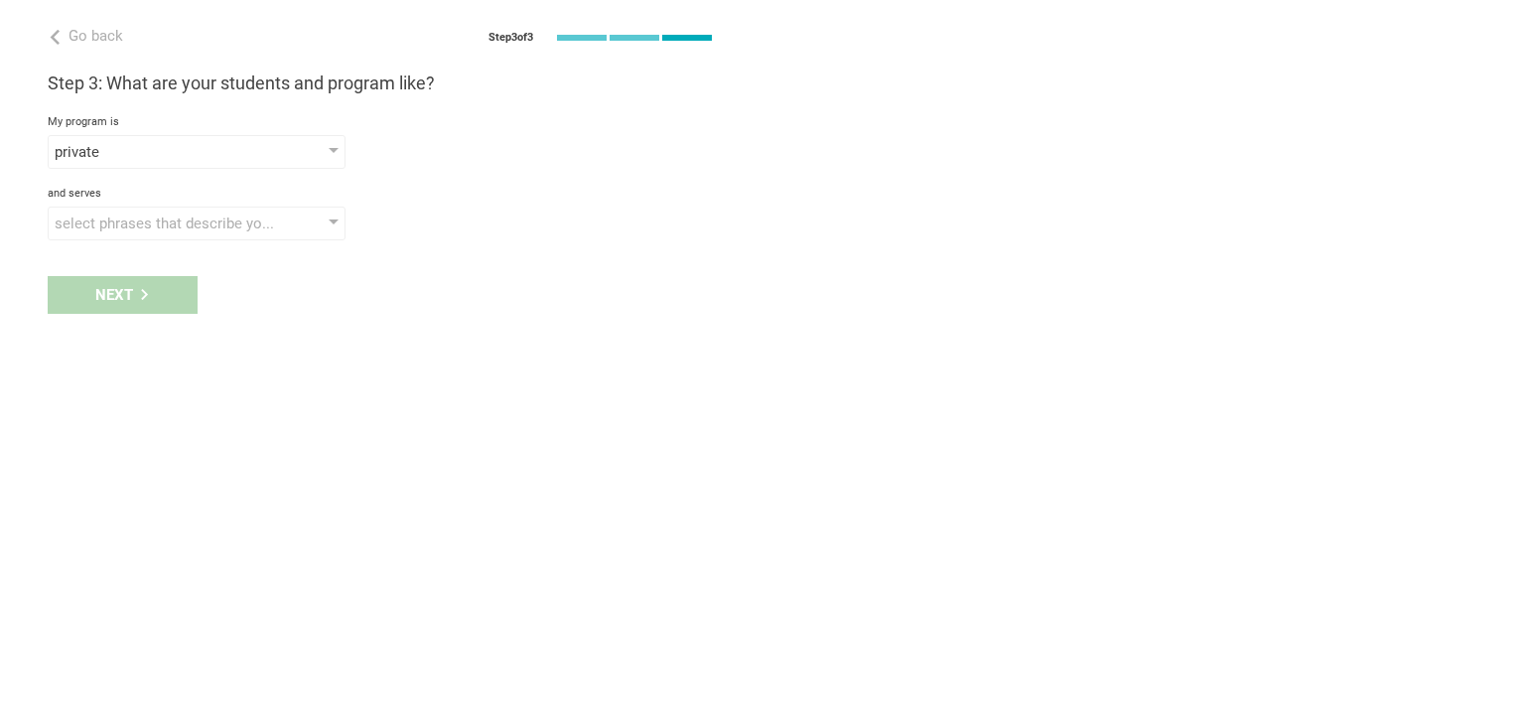
click at [119, 294] on div "Next" at bounding box center [381, 295] width 763 height 62
click at [171, 229] on div "select phrases that describe your student population" at bounding box center [168, 223] width 227 height 20
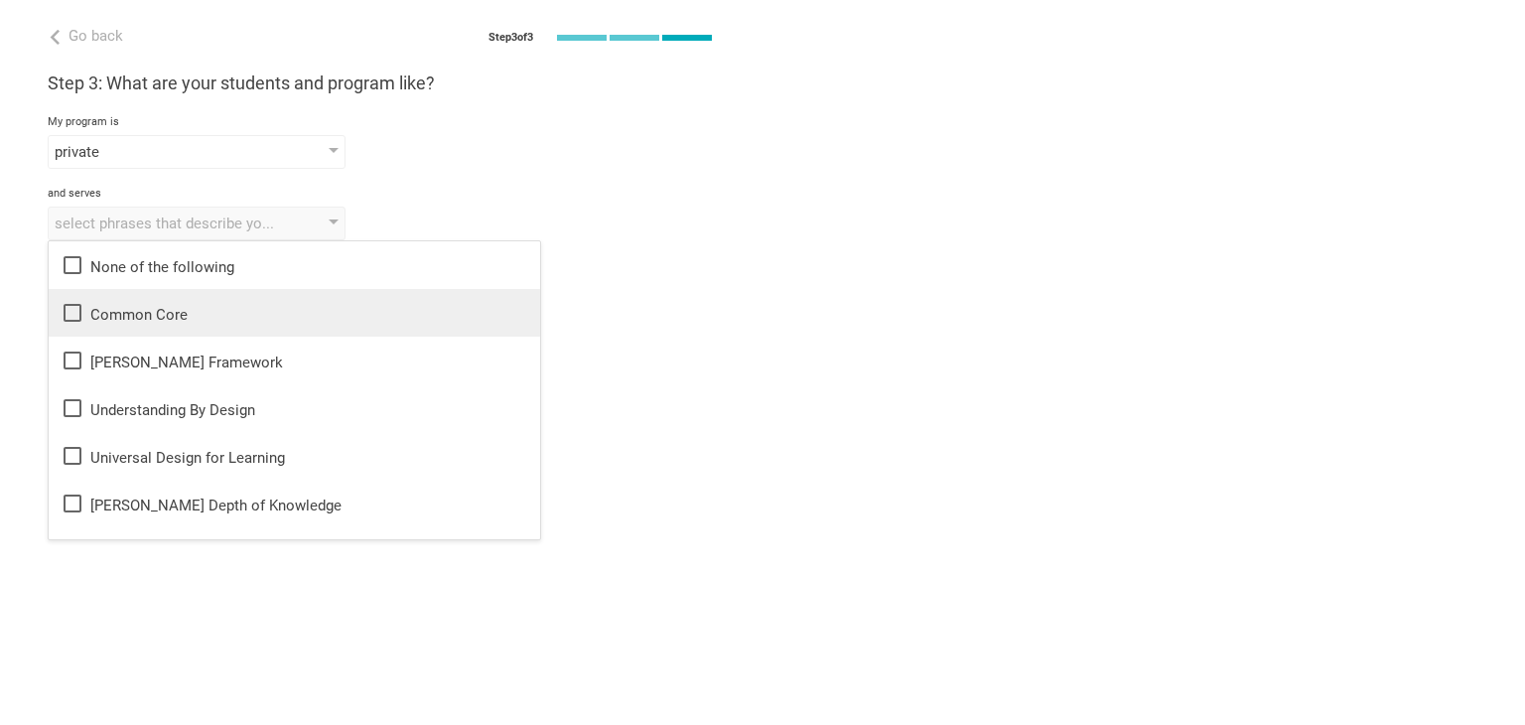
click at [145, 314] on div "Common Core" at bounding box center [295, 313] width 468 height 24
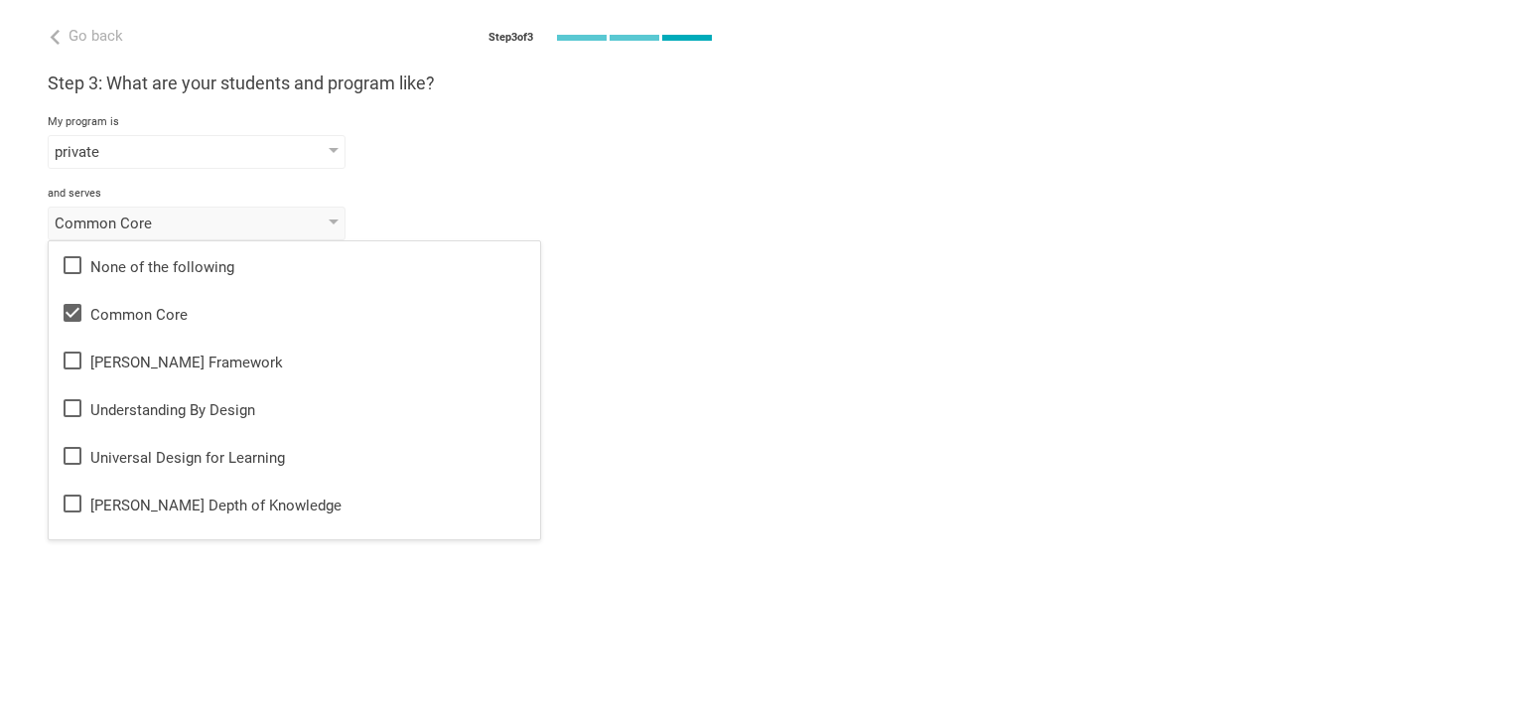
click at [498, 185] on div "Step 3: What are your students and program like? My program is private public /…" at bounding box center [381, 155] width 667 height 169
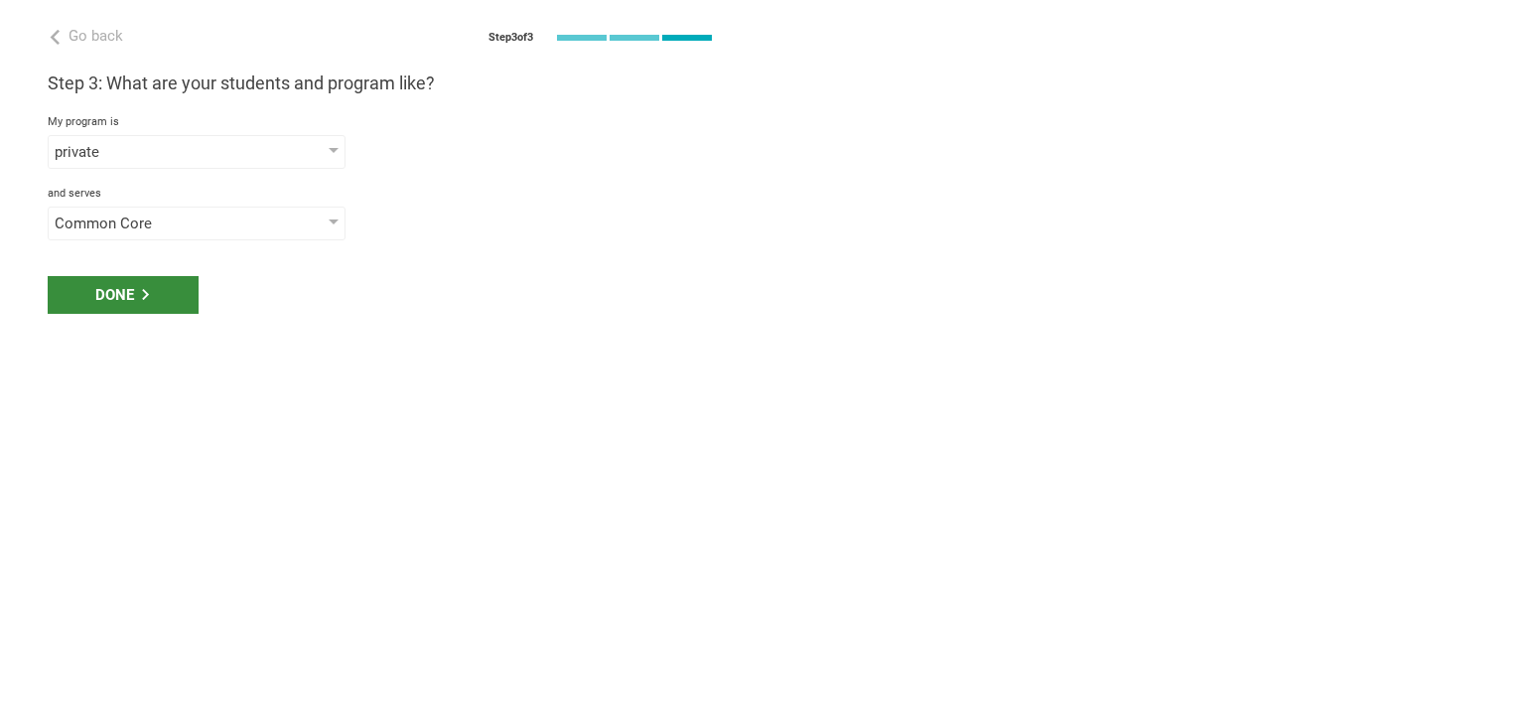
click at [170, 284] on div "Done" at bounding box center [123, 295] width 151 height 38
